Goal: Task Accomplishment & Management: Manage account settings

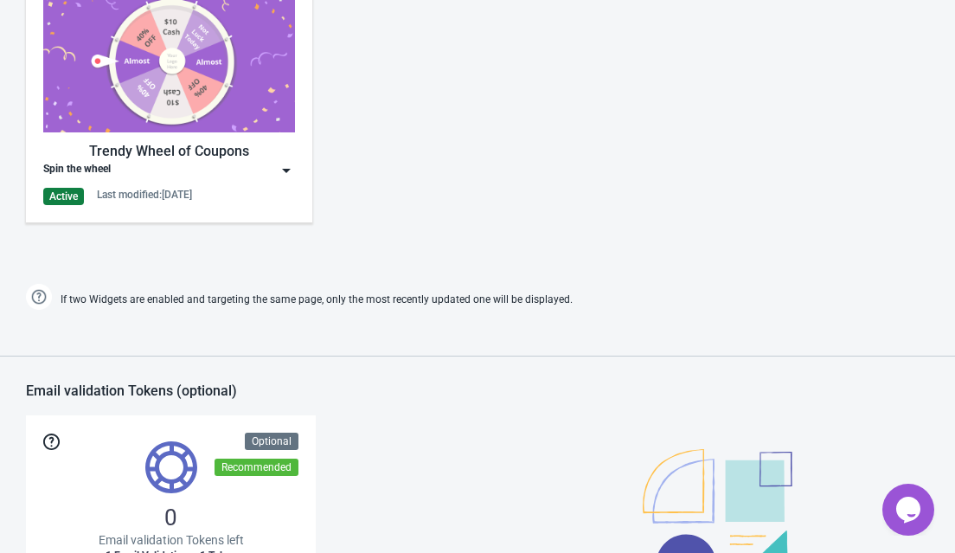
scroll to position [915, 0]
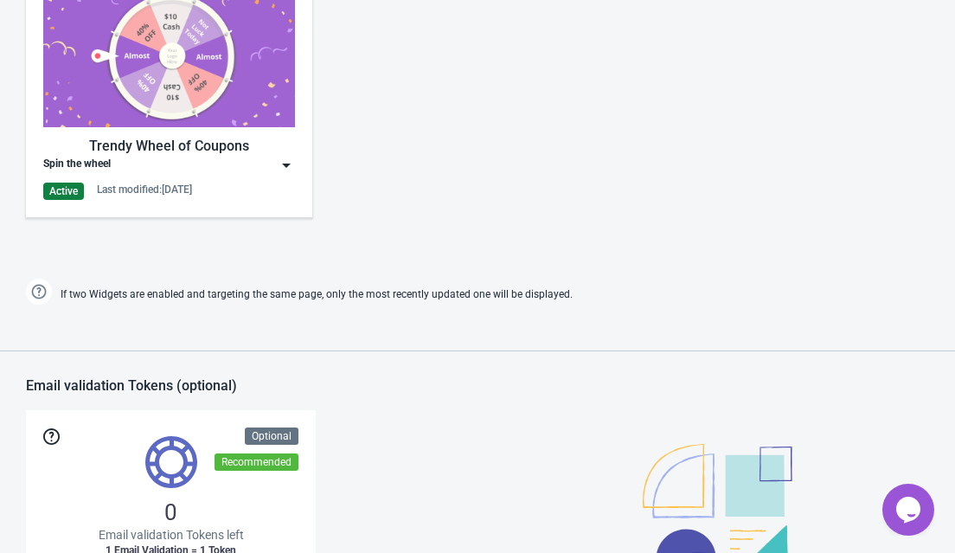
click at [278, 172] on img at bounding box center [286, 165] width 17 height 17
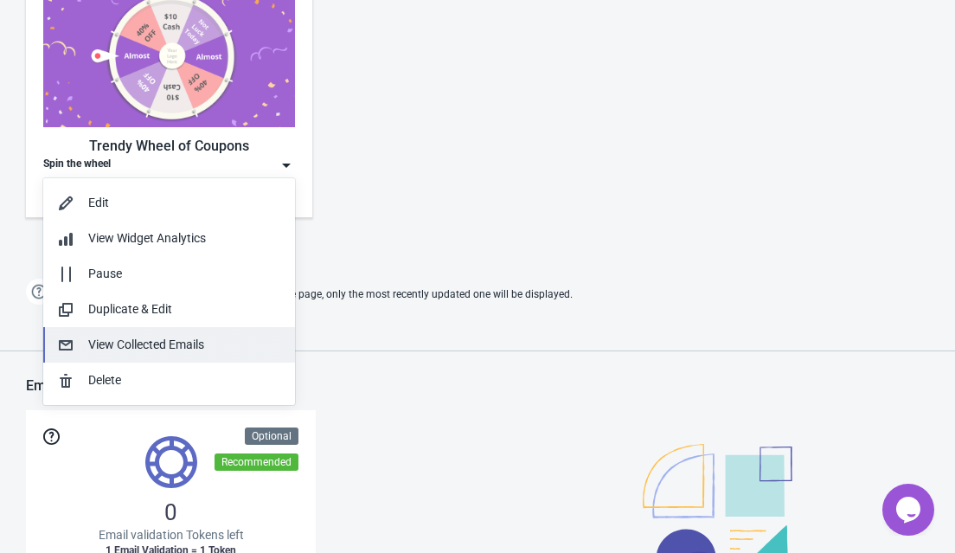
click at [213, 348] on div "View Collected Emails" at bounding box center [184, 345] width 193 height 18
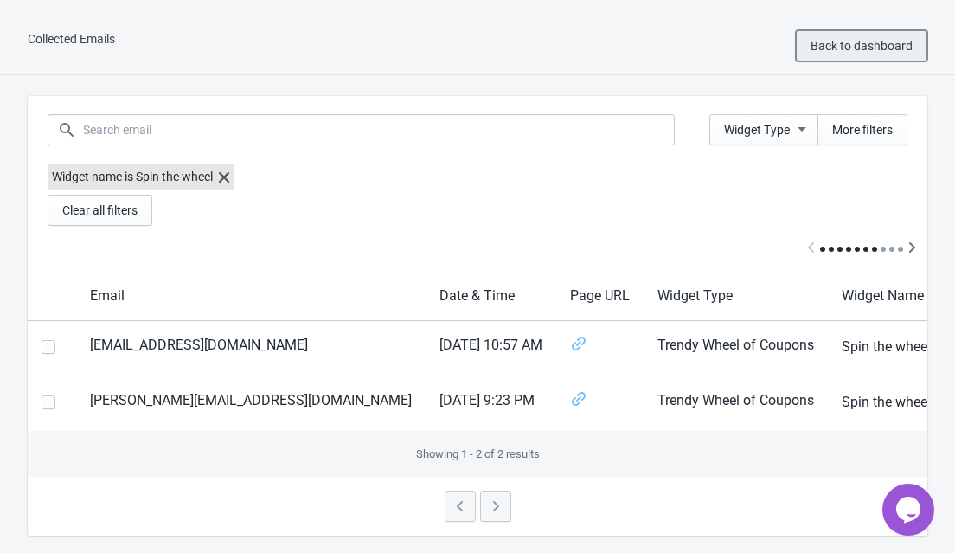
click at [855, 46] on span "Back to dashboard" at bounding box center [861, 46] width 102 height 14
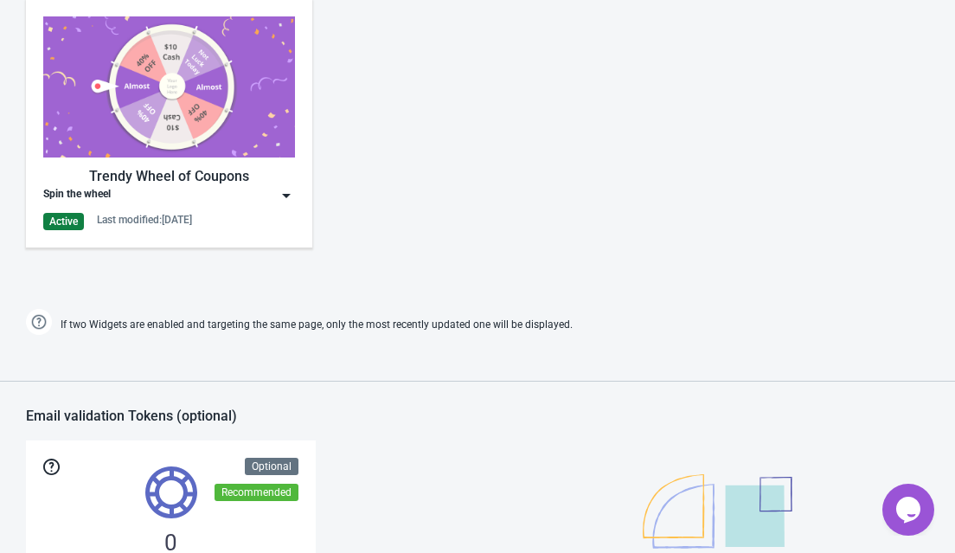
scroll to position [935, 0]
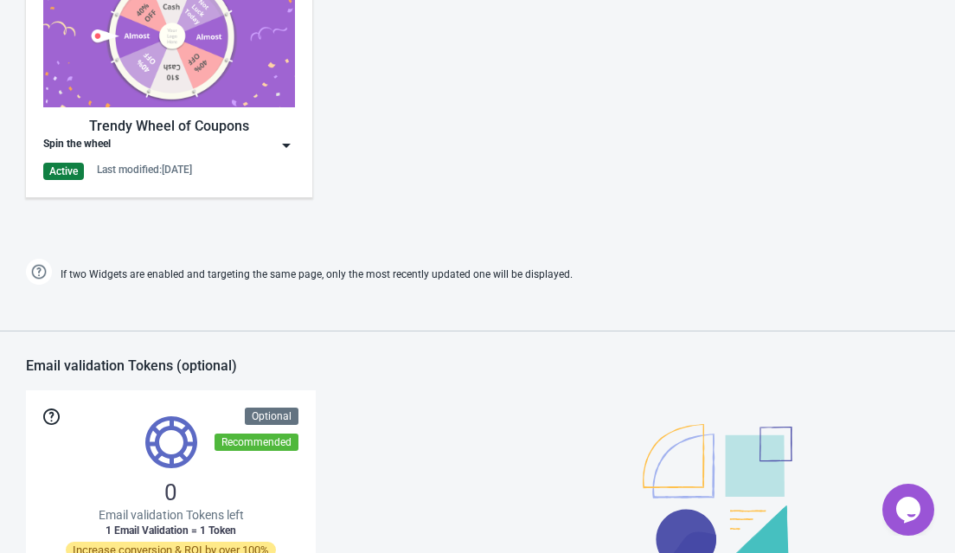
click at [283, 135] on div "Trendy Wheel of Coupons" at bounding box center [169, 126] width 252 height 21
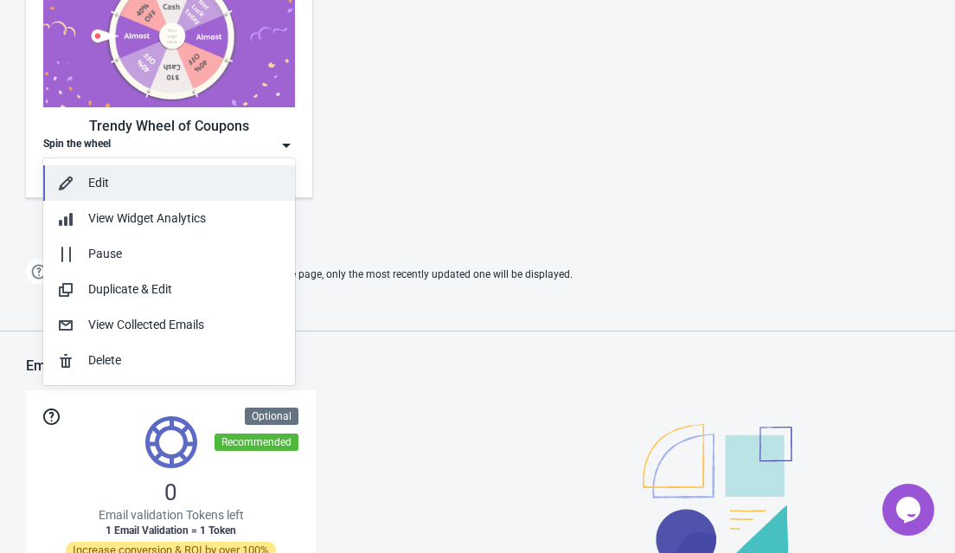
click at [106, 189] on div "Edit" at bounding box center [184, 183] width 193 height 18
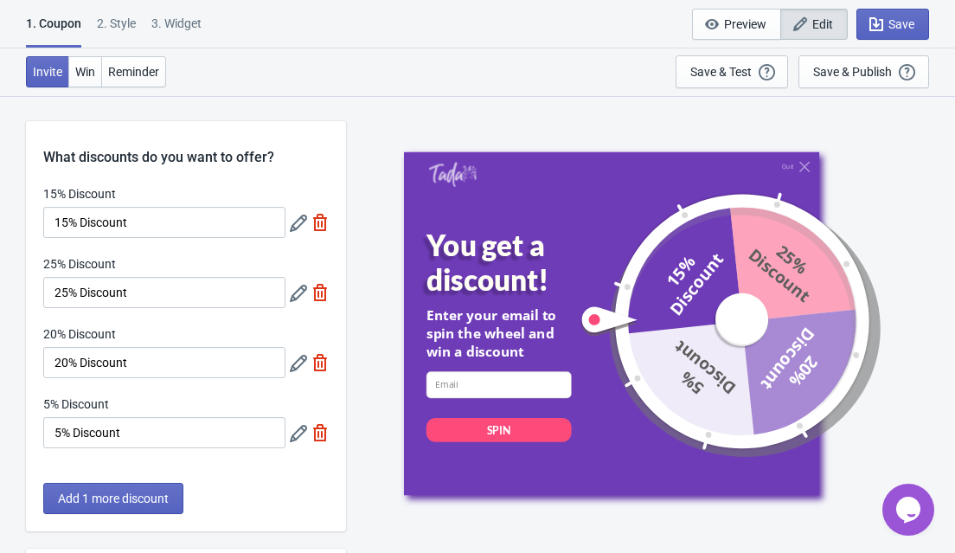
click at [127, 22] on div "2 . Style" at bounding box center [116, 30] width 39 height 30
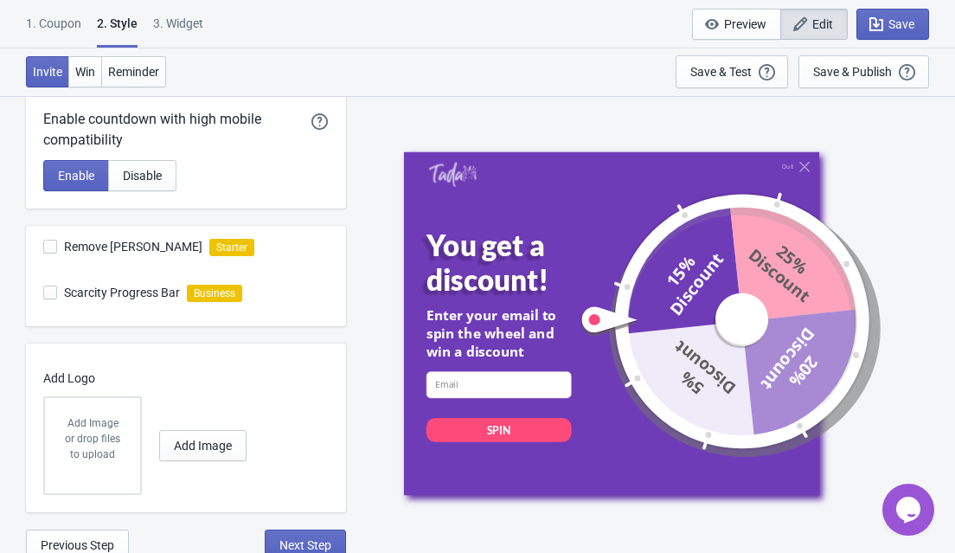
scroll to position [507, 0]
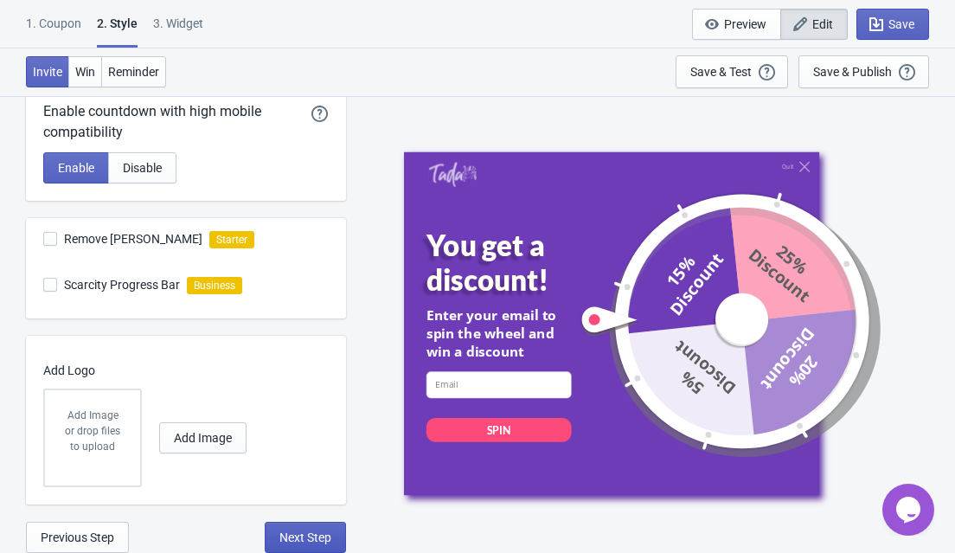
click at [303, 544] on button "Next Step" at bounding box center [305, 537] width 81 height 31
select select "middle_left"
select select "1"
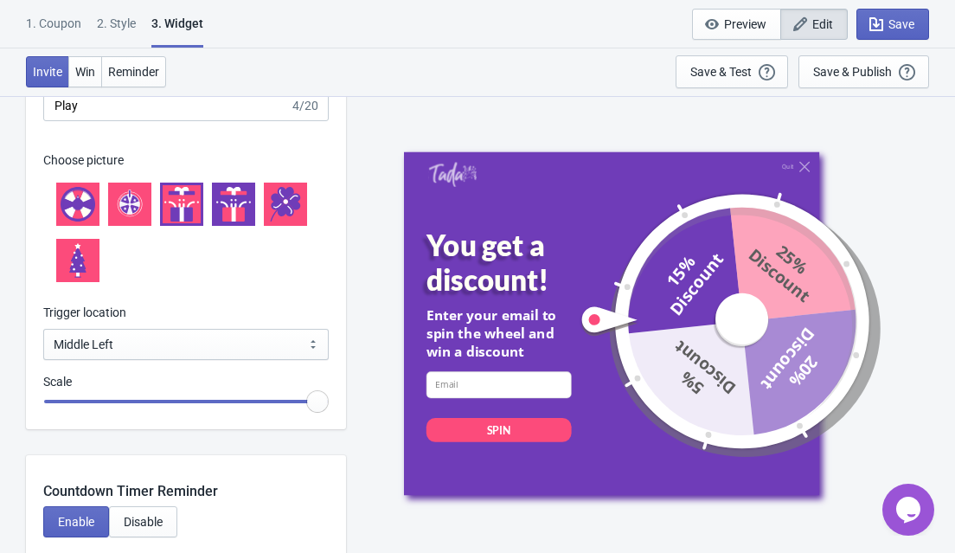
scroll to position [1837, 0]
drag, startPoint x: 317, startPoint y: 400, endPoint x: 140, endPoint y: 404, distance: 177.3
type input "0.85"
click at [140, 404] on input "range" at bounding box center [185, 400] width 285 height 31
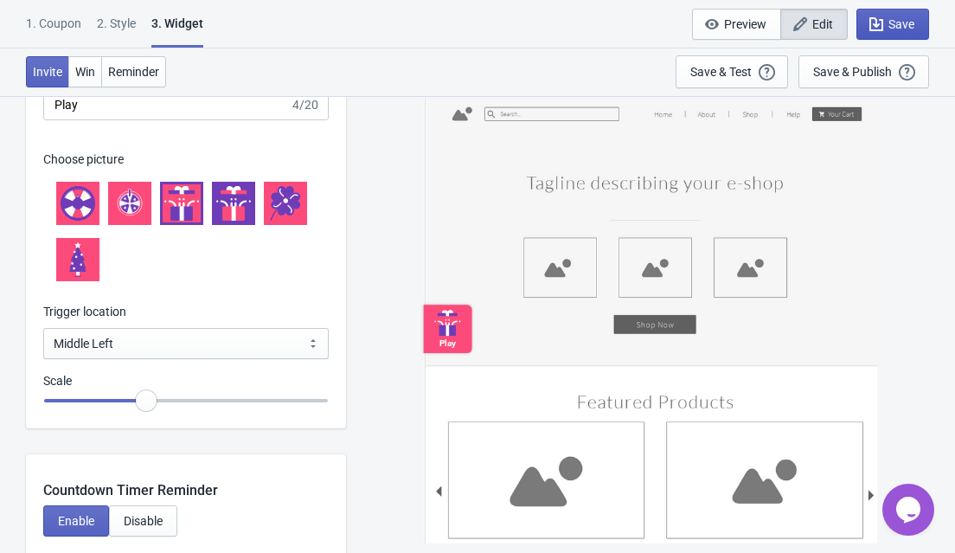
click at [898, 24] on span "Save" at bounding box center [901, 24] width 26 height 14
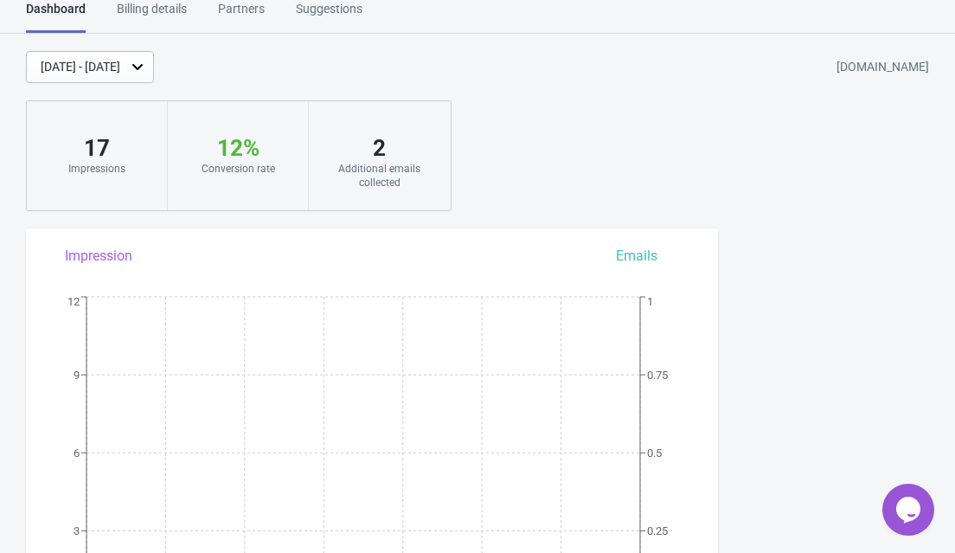
scroll to position [1281, 0]
